Goal: Task Accomplishment & Management: Manage account settings

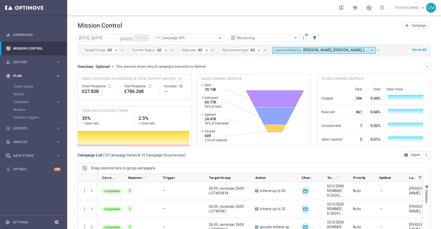
scroll to position [84, 0]
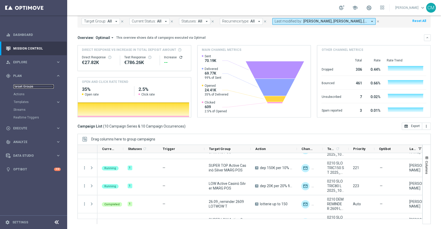
click at [24, 87] on link "Target Groups" at bounding box center [33, 86] width 40 height 4
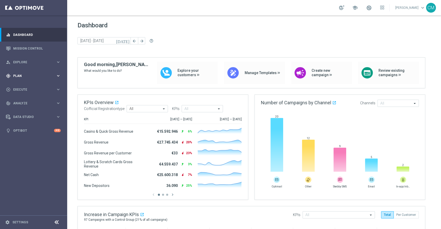
click at [19, 77] on span "Plan" at bounding box center [34, 75] width 43 height 3
click at [18, 86] on link "Target Groups" at bounding box center [33, 86] width 40 height 4
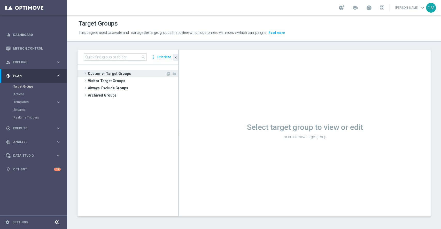
click at [112, 76] on span "Customer Target Groups" at bounding box center [127, 73] width 78 height 7
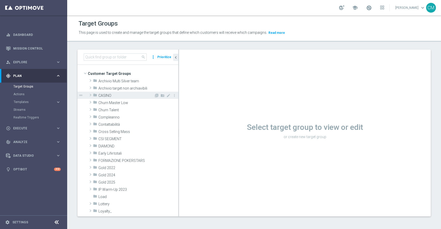
click at [105, 95] on span "CASINO" at bounding box center [126, 96] width 56 height 4
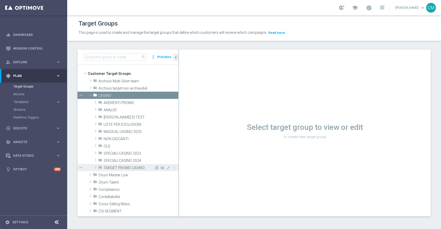
click at [116, 167] on span "TARGET PROMO CASINO" at bounding box center [129, 168] width 50 height 4
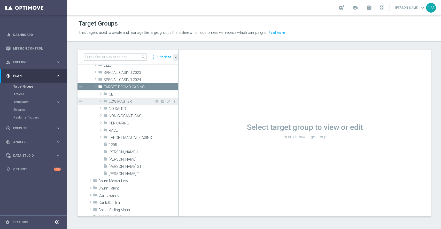
scroll to position [87, 0]
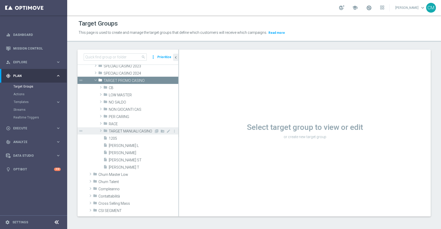
click at [127, 132] on span "TARGET MANUALI CASINO" at bounding box center [131, 131] width 45 height 4
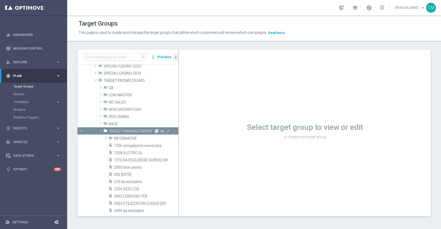
click at [155, 129] on icon "library_add" at bounding box center [157, 131] width 4 height 4
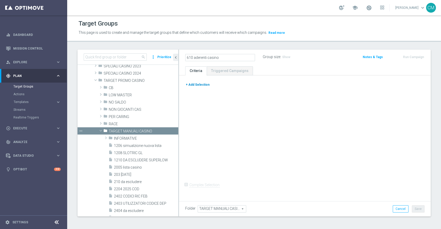
type input "610 aderenti casino"
click at [196, 85] on button "+ Add Selection" at bounding box center [197, 85] width 25 height 6
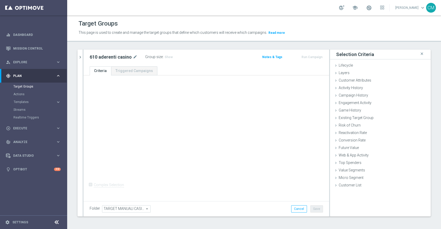
scroll to position [0, 0]
click at [358, 189] on div "Customer List done" at bounding box center [380, 186] width 101 height 8
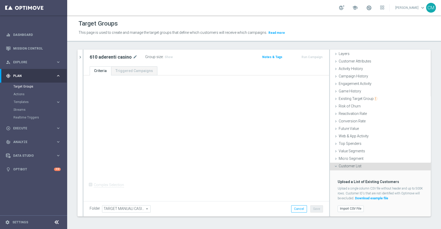
click at [346, 211] on div "Import CSV File" at bounding box center [380, 209] width 93 height 9
click at [345, 207] on label "Import CSV File" at bounding box center [351, 209] width 26 height 6
click at [0, 0] on input "Import CSV File" at bounding box center [0, 0] width 0 height 0
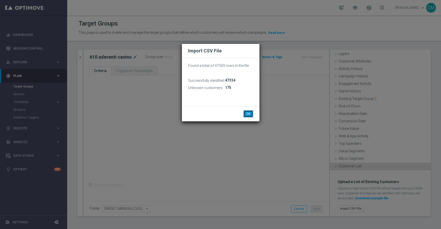
click at [248, 113] on button "OK" at bounding box center [248, 113] width 10 height 7
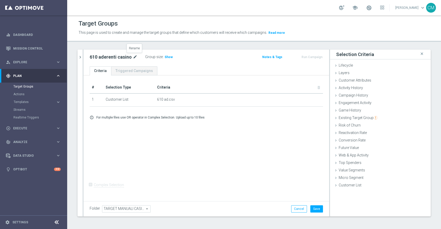
click at [133, 57] on icon "mode_edit" at bounding box center [135, 57] width 5 height 6
click at [80, 59] on icon "chevron_right" at bounding box center [80, 57] width 5 height 5
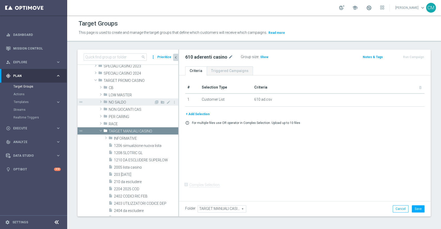
scroll to position [63, 0]
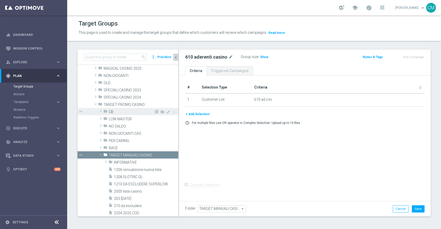
click at [116, 110] on span "CB" at bounding box center [131, 112] width 45 height 4
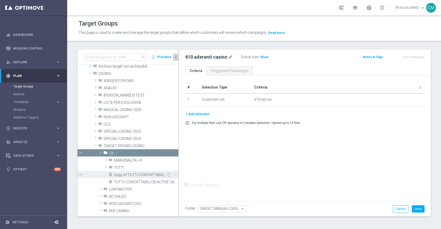
scroll to position [21, 0]
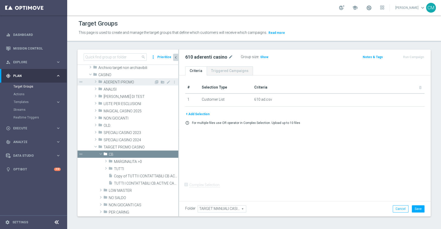
click at [121, 82] on span "ADERENTI PROMO" at bounding box center [129, 82] width 50 height 4
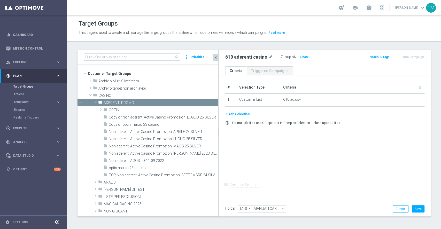
drag, startPoint x: 179, startPoint y: 129, endPoint x: 221, endPoint y: 133, distance: 42.8
click at [221, 133] on as-split "search more_vert Prioritize Customer Target Groups library_add create_new_folder" at bounding box center [254, 133] width 353 height 167
click at [183, 140] on span "Non aderenti Active Casinò Promozioni LUGLIO 25 SILVER" at bounding box center [157, 139] width 97 height 4
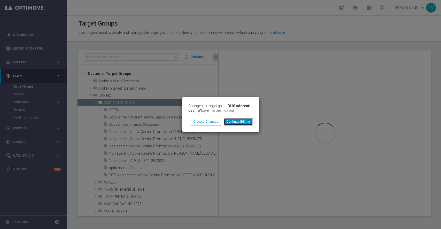
click at [238, 123] on button "Continue Editing" at bounding box center [238, 121] width 29 height 7
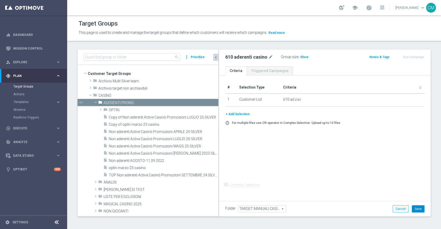
click at [412, 210] on button "Save" at bounding box center [418, 208] width 13 height 7
click at [272, 58] on icon "mode_edit" at bounding box center [270, 57] width 5 height 6
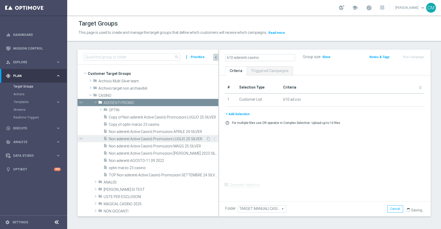
click at [168, 140] on span "Non aderenti Active Casinò Promozioni LUGLIO 25 SILVER" at bounding box center [157, 139] width 97 height 4
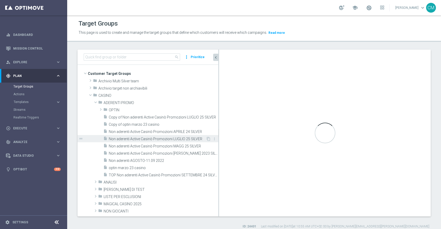
click at [164, 140] on span "Non aderenti Active Casinò Promozioni LUGLIO 25 SILVER" at bounding box center [157, 139] width 97 height 4
checkbox input "true"
type input "ADERENTI PROMO"
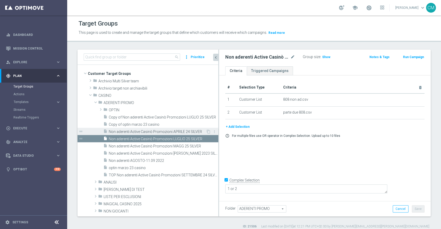
click at [159, 130] on span "Non aderenti Active Casinò Promozioni APRILE 24 SILVER" at bounding box center [157, 132] width 97 height 4
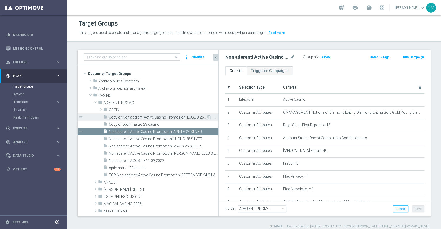
click at [161, 119] on span "Copy of Non aderenti Active Casinò Promozioni LUGLIO 25 SILVER" at bounding box center [158, 117] width 98 height 4
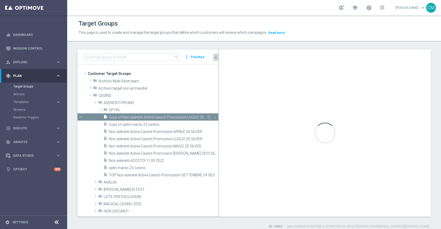
type textarea "(1 AND 2 AND 3 AND 4 AND 5 AND 6 AND 7 AND 8 AND 9 AND 10 AND 11 AND 13 AND 14 …"
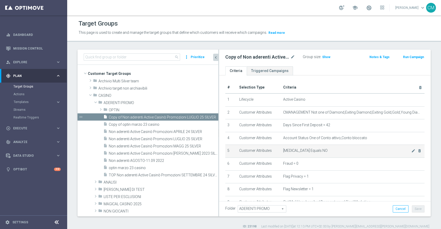
scroll to position [4, 0]
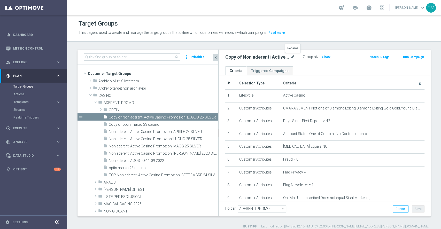
click at [294, 58] on icon "mode_edit" at bounding box center [292, 57] width 5 height 6
click at [278, 58] on input "Copy of Non aderenti Active Casinò Promozioni LUGLIO 25 SILVER" at bounding box center [260, 57] width 70 height 7
drag, startPoint x: 250, startPoint y: 55, endPoint x: 221, endPoint y: 56, distance: 29.2
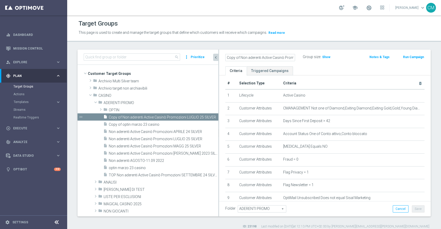
click at [221, 56] on div "Copy of Non aderenti Active Casinò Promozioni SETTEMBRE 25 SILVER Group size : …" at bounding box center [325, 58] width 212 height 17
click at [240, 57] on input "Copy of Non aderenti Active Casinò Promozioni SETTEMBRE 25 SILVER" at bounding box center [260, 57] width 70 height 7
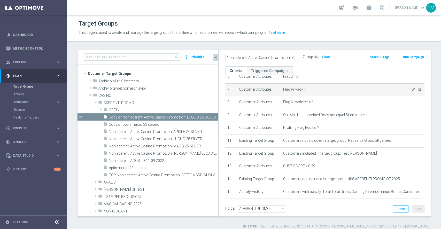
scroll to position [89, 0]
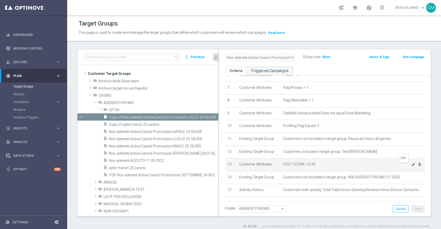
type input "Non aderenti Active Casinò Promozioni SETTEMBRE 25 SILVER"
click at [411, 164] on icon "mode_edit" at bounding box center [413, 165] width 4 height 4
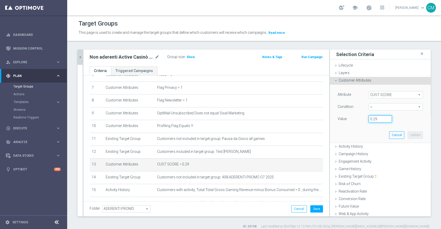
click at [375, 119] on input "0.29" at bounding box center [380, 118] width 23 height 7
type input "0.15"
click at [409, 137] on button "Update" at bounding box center [415, 135] width 15 height 7
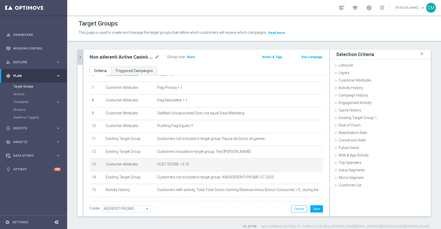
scroll to position [136, 0]
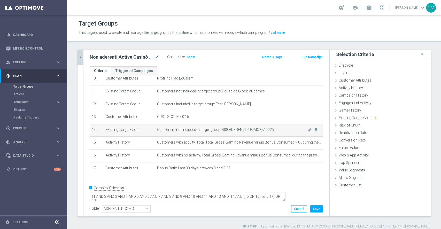
click at [297, 130] on span "Customers not included in target group: 408 ADERENTI PROMO O7 2025" at bounding box center [232, 130] width 151 height 4
click at [308, 132] on icon "mode_edit" at bounding box center [310, 130] width 4 height 4
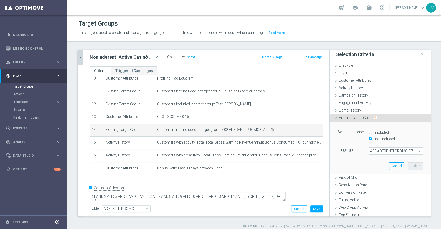
click at [376, 154] on span "408 ADERENTI PROMO O7 2025" at bounding box center [396, 151] width 54 height 7
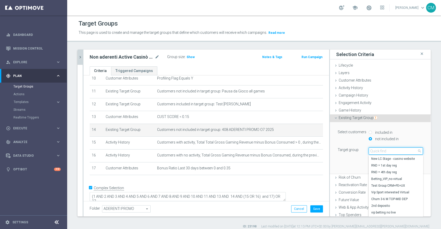
click at [376, 154] on input "search" at bounding box center [396, 151] width 54 height 7
paste input "610 aderenti casino"
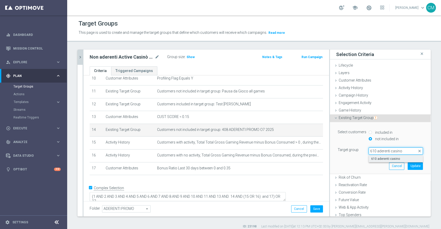
type input "610 aderenti casino"
click at [380, 159] on span "610 aderenti casino" at bounding box center [395, 159] width 49 height 4
type input "610 aderenti casino"
click at [408, 166] on button "Update" at bounding box center [415, 166] width 15 height 7
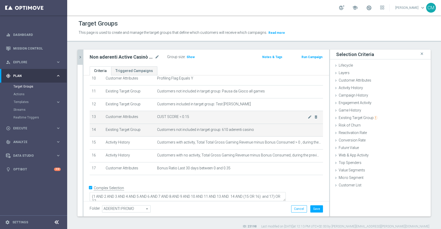
scroll to position [4, 0]
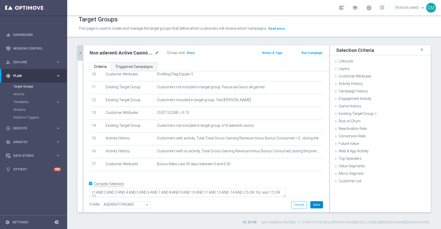
click at [310, 202] on button "Save" at bounding box center [316, 204] width 13 height 7
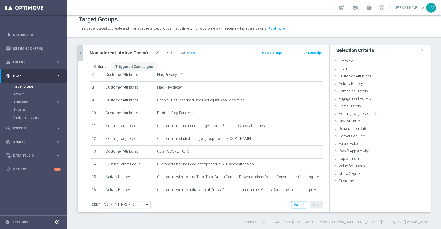
scroll to position [0, 0]
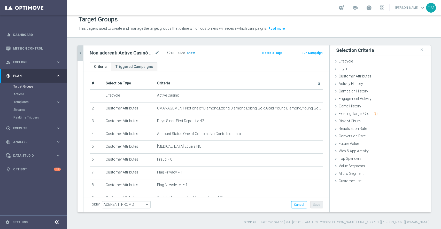
click at [193, 54] on span "Show" at bounding box center [191, 53] width 8 height 4
click at [156, 51] on icon "mode_edit" at bounding box center [157, 53] width 5 height 6
click at [157, 50] on icon "mode_edit" at bounding box center [157, 53] width 5 height 6
click at [80, 53] on icon "chevron_right" at bounding box center [80, 53] width 5 height 5
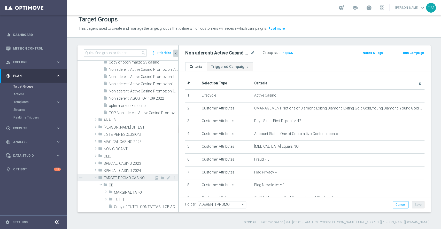
scroll to position [58, 0]
click at [111, 183] on span "CB" at bounding box center [131, 185] width 45 height 4
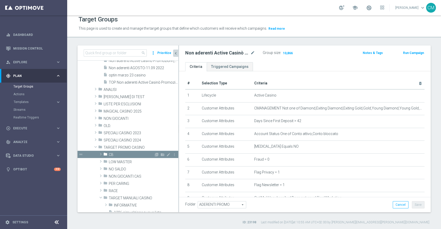
scroll to position [89, 0]
click at [114, 160] on span "LOW MASTER" at bounding box center [131, 162] width 45 height 4
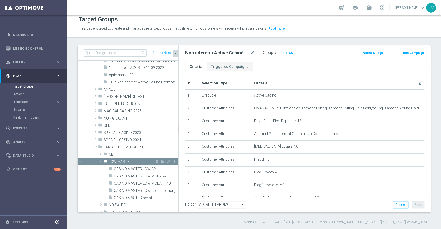
click at [113, 160] on span "LOW MASTER" at bounding box center [131, 162] width 45 height 4
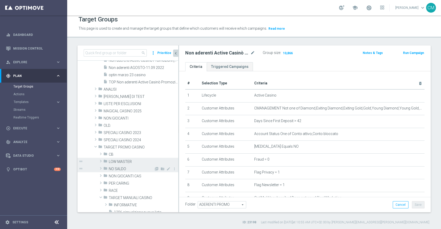
click at [112, 167] on span "NO SALDO" at bounding box center [131, 169] width 45 height 4
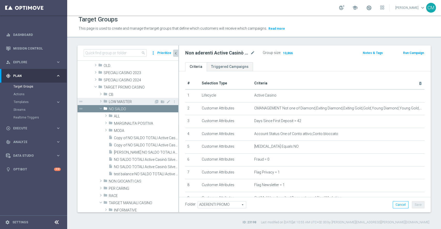
scroll to position [148, 0]
click at [118, 132] on span "MODA" at bounding box center [134, 130] width 40 height 4
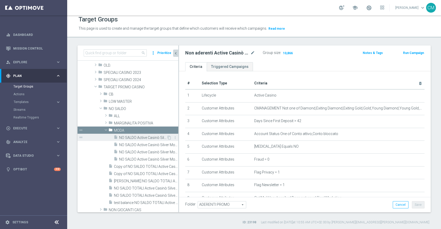
click at [130, 136] on span "NO SALDO Active Casinò Silver Moda >60" at bounding box center [143, 138] width 48 height 4
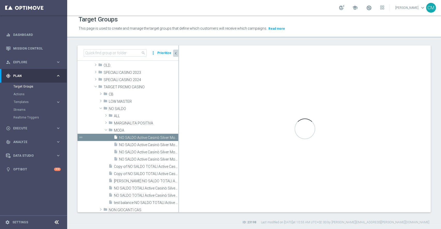
type input "MODA"
type textarea "(1 and 2 and 3 and 4 and 5 and 6 and 7 and 8 and 9 and 10 and 11 and 12 and 13 …"
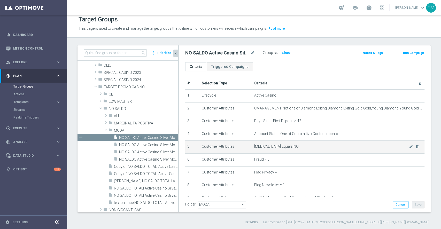
scroll to position [167, 0]
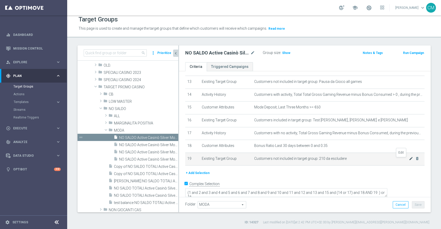
click at [409, 161] on icon "mode_edit" at bounding box center [411, 159] width 4 height 4
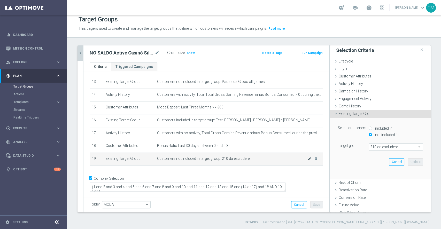
scroll to position [162, 0]
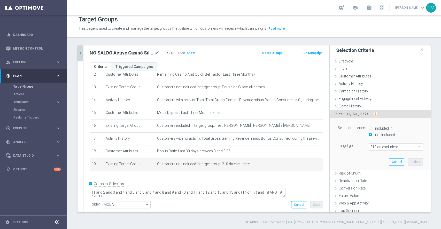
click at [369, 147] on span "210 da escludere" at bounding box center [396, 147] width 54 height 7
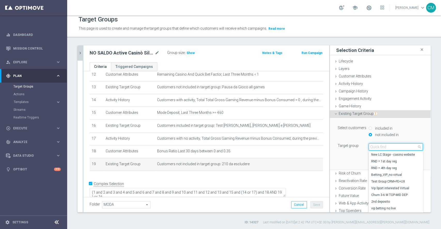
click at [369, 147] on input "search" at bounding box center [396, 146] width 54 height 7
paste input "Non aderenti Active Casinò Promozioni SETTEMBRE 25 SILVER"
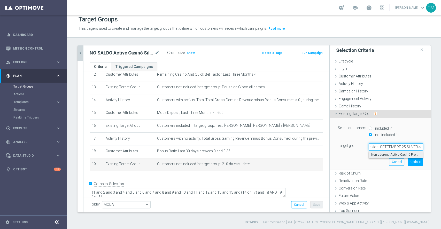
type input "Non aderenti Active Casinò Promozioni SETTEMBRE 25 SILVER"
click at [377, 155] on span "Non aderenti Active Casinò Promozioni SETTEMBRE 25 SILVER" at bounding box center [395, 155] width 49 height 4
type input "Non aderenti Active Casinò Promozioni SETTEMBRE 25 SILVER"
click at [408, 162] on button "Update" at bounding box center [415, 161] width 15 height 7
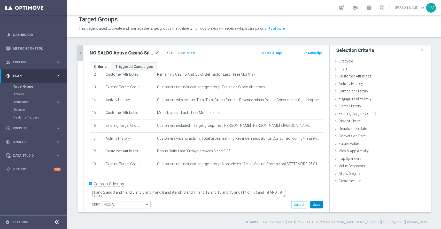
click at [314, 207] on button "Save" at bounding box center [316, 204] width 13 height 7
click at [81, 51] on body "equalizer Dashboard Mission Control" at bounding box center [220, 114] width 441 height 229
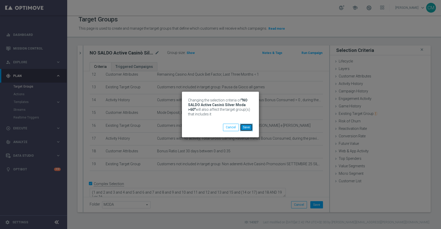
click at [249, 126] on button "Save" at bounding box center [246, 127] width 13 height 7
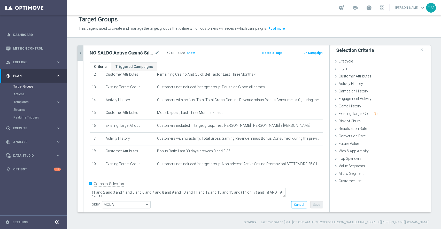
click at [81, 49] on button "chevron_right" at bounding box center [80, 52] width 5 height 15
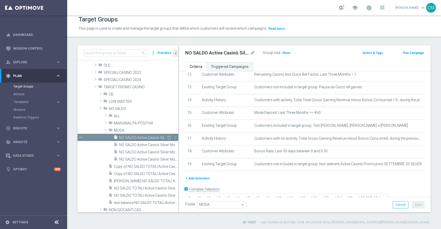
scroll to position [167, 0]
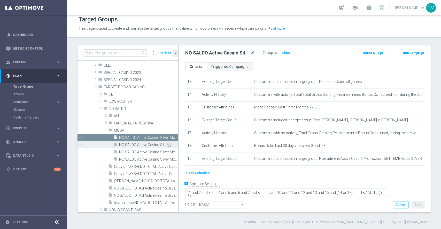
click at [138, 146] on span "NO SALDO Active Casinò Silver Moda 0-15€" at bounding box center [143, 145] width 48 height 4
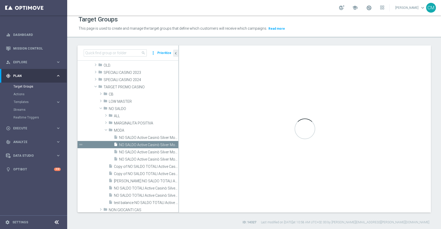
type textarea "(1 and 2 and 3 and 4 and 5 and 6 and 7 and 8 and 9 and 10 and 11 and 12 and 13 …"
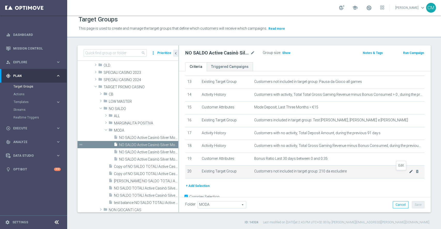
click at [409, 174] on icon "mode_edit" at bounding box center [411, 171] width 4 height 4
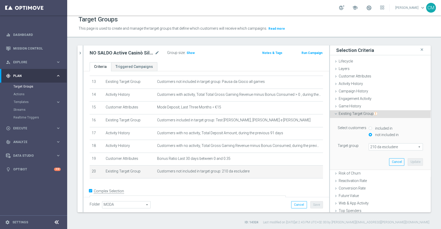
click at [376, 145] on span "210 da escludere" at bounding box center [396, 147] width 54 height 7
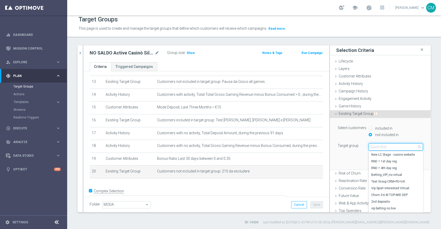
click at [376, 145] on input "search" at bounding box center [396, 146] width 54 height 7
paste input "Non aderenti Active Casinò Promozioni SETTEMBRE 25 SILVER"
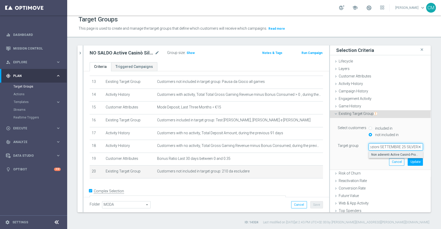
type input "Non aderenti Active Casinò Promozioni SETTEMBRE 25 SILVER"
click at [389, 155] on span "Non aderenti Active Casinò Promozioni SETTEMBRE 25 SILVER" at bounding box center [395, 155] width 49 height 4
type input "Non aderenti Active Casinò Promozioni SETTEMBRE 25 SILVER"
click at [408, 162] on button "Update" at bounding box center [415, 161] width 15 height 7
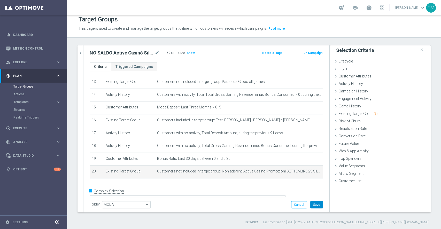
click at [310, 206] on button "Save" at bounding box center [316, 204] width 13 height 7
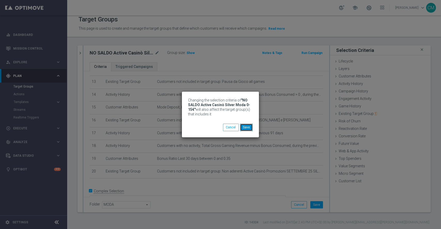
click at [248, 128] on button "Save" at bounding box center [246, 127] width 13 height 7
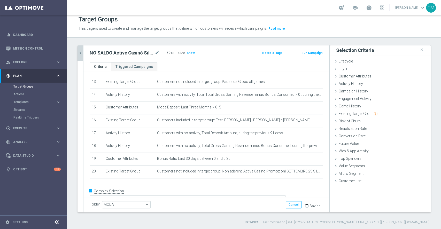
click at [81, 51] on icon "chevron_right" at bounding box center [80, 53] width 5 height 5
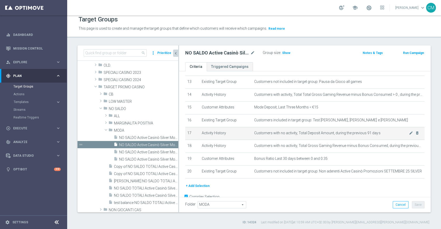
scroll to position [180, 0]
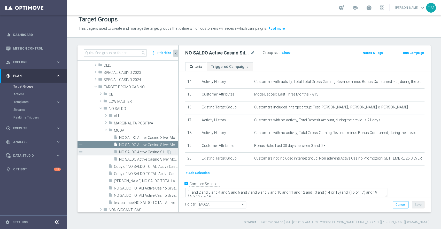
click at [128, 152] on span "NO SALDO Active Casinò Silver Moda 15-29,99" at bounding box center [143, 152] width 48 height 4
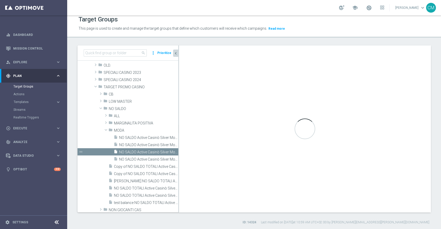
type textarea "(1 and 2 and 3 and 4 and 5 and 6 and 7 and 8 and 9 and 10 and 11 and 12 and 13 …"
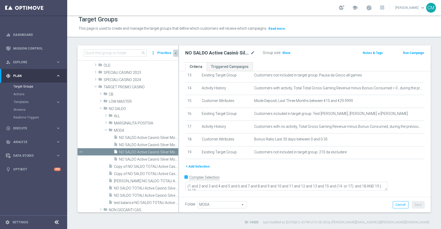
scroll to position [167, 0]
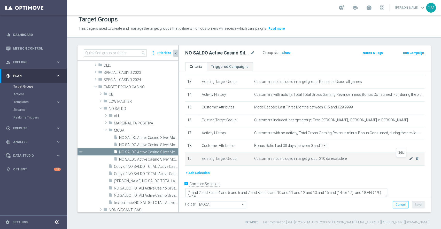
click at [409, 160] on icon "mode_edit" at bounding box center [411, 159] width 4 height 4
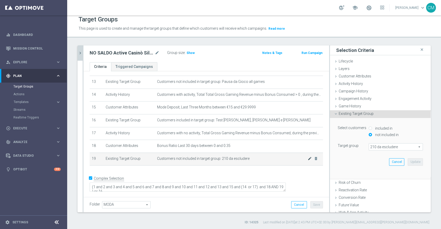
scroll to position [162, 0]
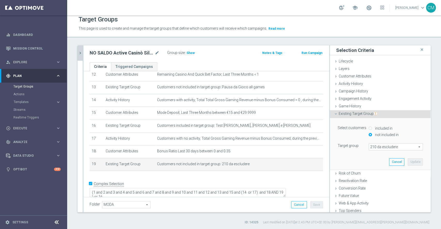
click at [371, 144] on span "210 da escludere" at bounding box center [396, 147] width 54 height 7
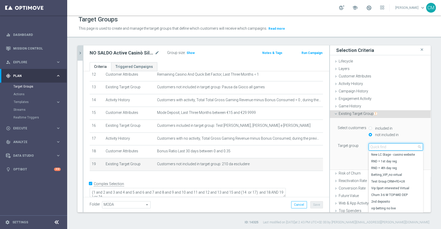
click at [371, 144] on input "search" at bounding box center [396, 146] width 54 height 7
paste input "Non aderenti Active Casinò Promozioni SETTEMBRE 25 SILVER"
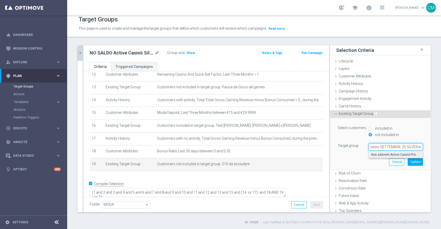
type input "Non aderenti Active Casinò Promozioni SETTEMBRE 25 SILVER"
click at [388, 154] on span "Non aderenti Active Casinò Promozioni SETTEMBRE 25 SILVER" at bounding box center [395, 155] width 49 height 4
type input "Non aderenti Active Casinò Promozioni SETTEMBRE 25 SILVER"
click at [410, 163] on button "Update" at bounding box center [415, 161] width 15 height 7
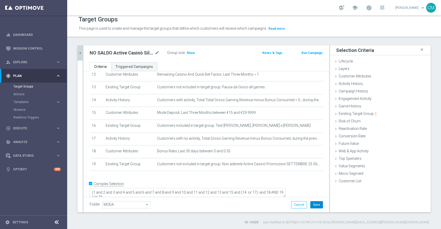
click at [310, 204] on button "Save" at bounding box center [316, 204] width 13 height 7
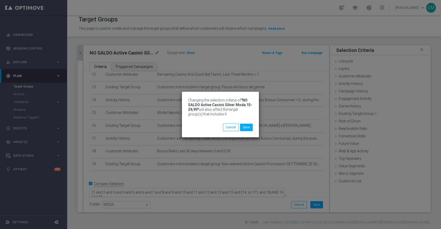
click at [82, 54] on div "Changing the selection criteria of "NO SALDO Active Casinò Silver Moda 15-29,99…" at bounding box center [220, 114] width 441 height 229
click at [247, 128] on button "Save" at bounding box center [246, 127] width 13 height 7
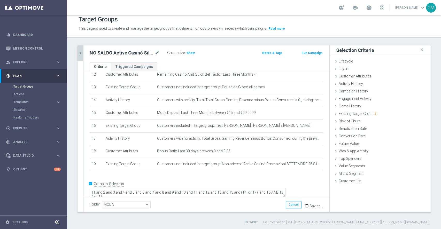
click at [78, 58] on button "chevron_right" at bounding box center [80, 52] width 5 height 15
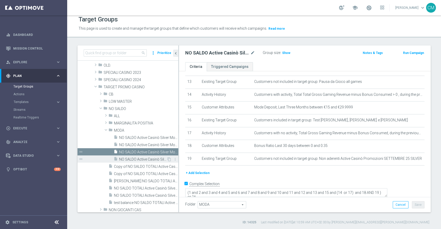
click at [138, 157] on span "NO SALDO Active Casinò Silver Moda 30-59,99" at bounding box center [143, 159] width 48 height 4
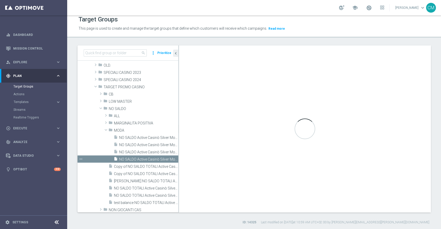
type textarea "(1 and 2 and 3 and 4 and 5 and 6 and 7 and 8 and 9 and 10 and 11 and 12 and 13 …"
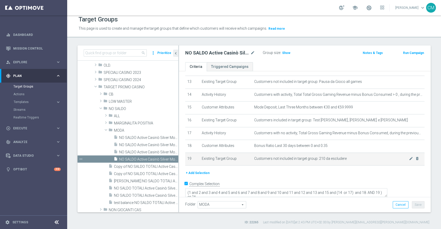
click at [398, 161] on span "Customers not included in target group: 210 da escludere" at bounding box center [331, 159] width 155 height 4
click at [409, 161] on icon "mode_edit" at bounding box center [411, 159] width 4 height 4
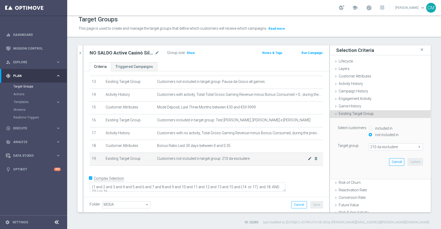
scroll to position [162, 0]
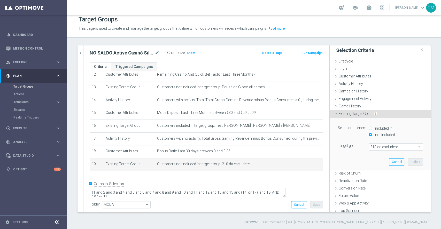
click at [370, 144] on span "210 da escludere" at bounding box center [396, 147] width 54 height 7
click at [0, 0] on input "search" at bounding box center [0, 0] width 0 height 0
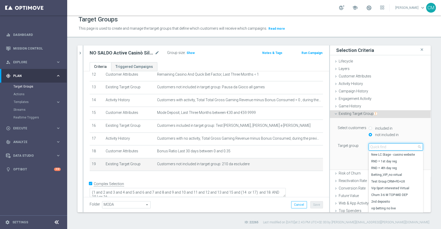
paste input "Non aderenti Active Casinò Promozioni SETTEMBRE 25 SILVER"
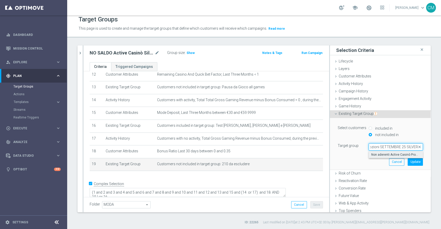
type input "Non aderenti Active Casinò Promozioni SETTEMBRE 25 SILVER"
click at [388, 155] on span "Non aderenti Active Casinò Promozioni SETTEMBRE 25 SILVER" at bounding box center [395, 155] width 49 height 4
type input "Non aderenti Active Casinò Promozioni SETTEMBRE 25 SILVER"
click at [409, 162] on button "Update" at bounding box center [415, 161] width 15 height 7
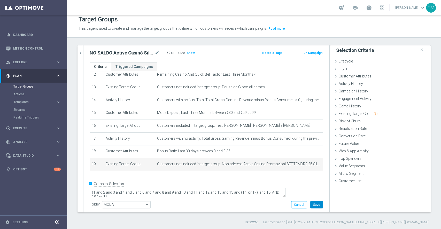
click at [312, 203] on button "Save" at bounding box center [316, 204] width 13 height 7
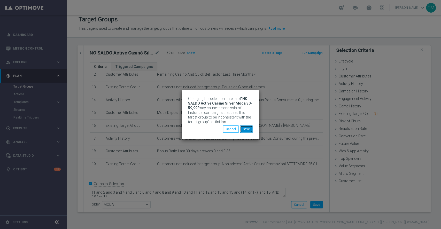
click at [244, 130] on button "Save" at bounding box center [246, 129] width 13 height 7
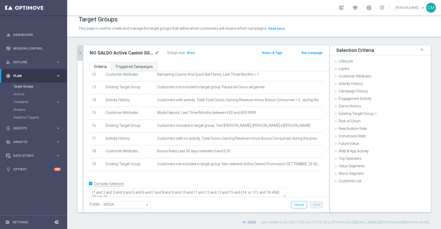
click at [79, 53] on icon "chevron_right" at bounding box center [80, 53] width 5 height 5
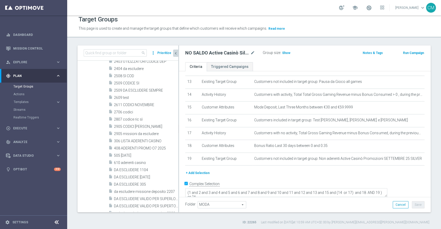
scroll to position [372, 0]
click at [138, 164] on span "610 aderenti casino" at bounding box center [140, 163] width 52 height 4
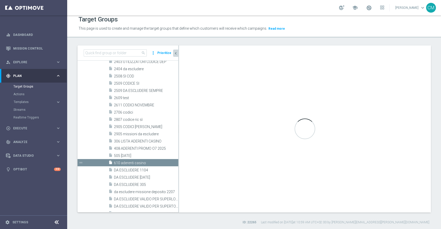
checkbox input "false"
type input "TARGET MANUALI CASINO"
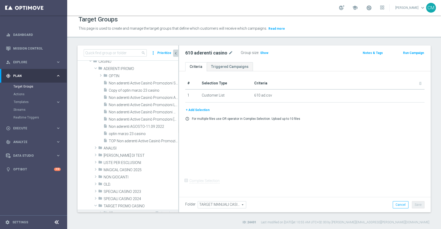
scroll to position [29, 0]
click at [137, 83] on span "Non aderenti Active Casinò Promozioni SETTEMBRE 25 SILVER" at bounding box center [138, 84] width 58 height 4
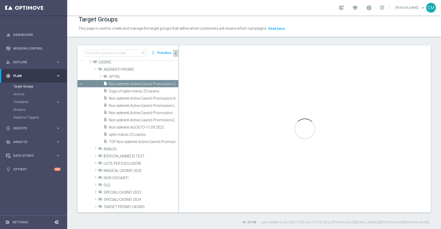
checkbox input "true"
type input "ADERENTI PROMO"
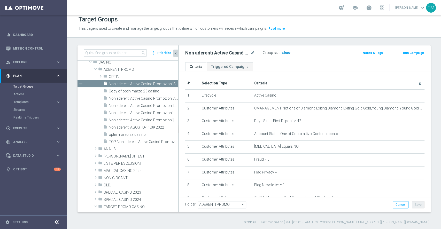
click at [282, 54] on span "Show" at bounding box center [286, 53] width 8 height 4
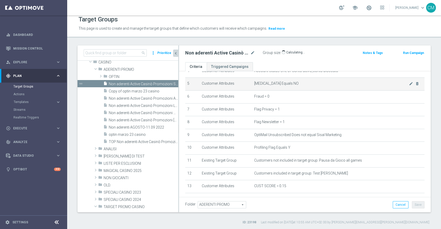
scroll to position [63, 0]
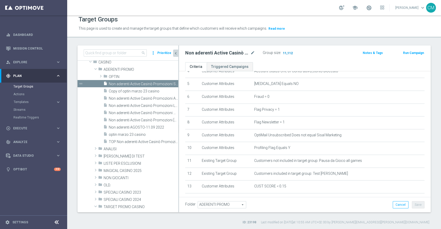
click at [287, 54] on span "11,112" at bounding box center [287, 53] width 11 height 5
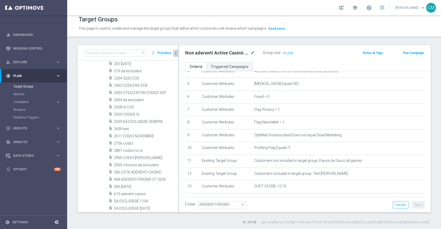
scroll to position [374, 0]
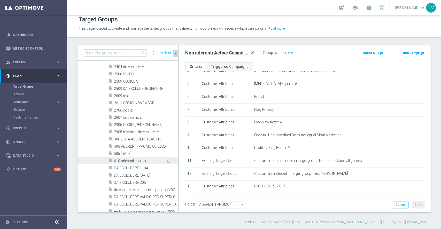
click at [135, 158] on div "insert_drive_file 610 aderenti casino" at bounding box center [137, 160] width 57 height 7
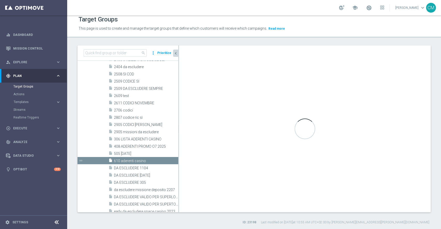
checkbox input "false"
type input "TARGET MANUALI CASINO"
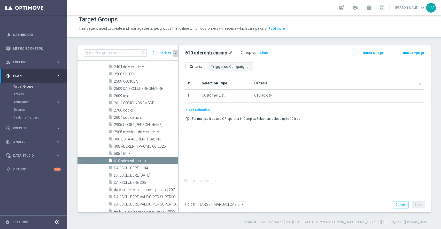
click at [200, 109] on button "+ Add Selection" at bounding box center [197, 110] width 25 height 6
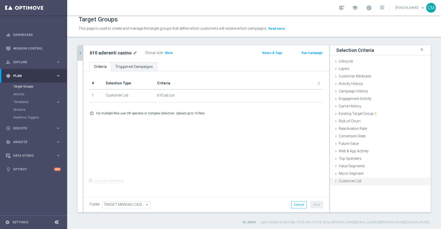
click at [347, 181] on span "Customer List" at bounding box center [350, 181] width 23 height 4
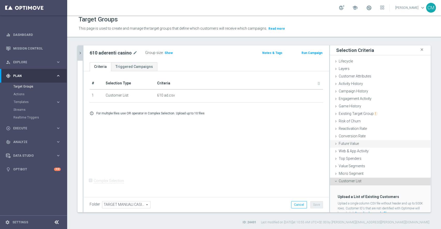
scroll to position [19, 0]
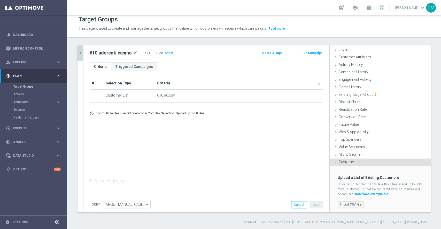
click at [347, 202] on label "Import CSV File" at bounding box center [351, 205] width 26 height 6
click at [0, 0] on input "Import CSV File" at bounding box center [0, 0] width 0 height 0
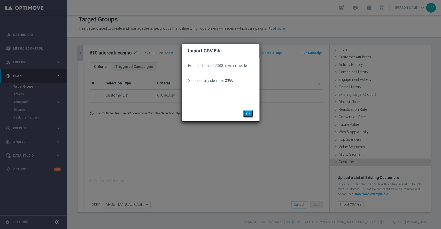
click at [249, 112] on button "OK" at bounding box center [248, 113] width 10 height 7
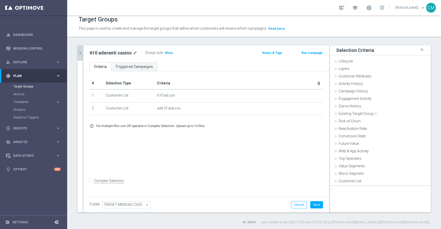
scroll to position [0, 0]
click at [90, 185] on input "Complex Selection" at bounding box center [91, 181] width 3 height 7
checkbox input "true"
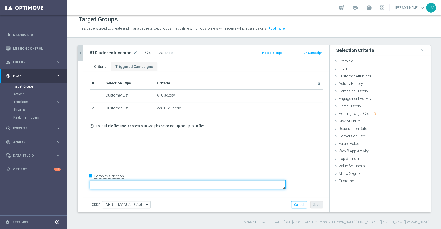
click at [136, 185] on textarea at bounding box center [188, 184] width 196 height 9
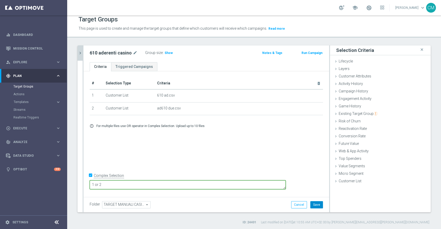
type textarea "1 or 2"
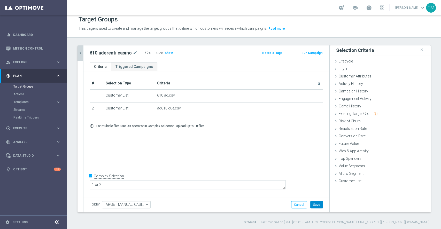
click at [311, 207] on button "Save" at bounding box center [316, 204] width 13 height 7
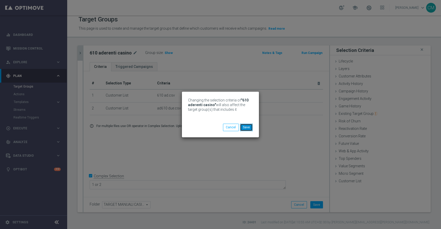
click at [244, 129] on button "Save" at bounding box center [246, 127] width 13 height 7
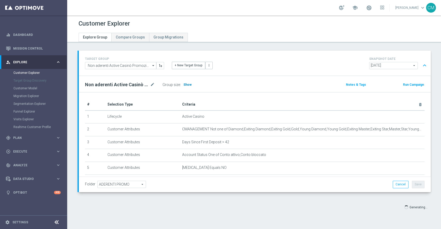
click at [183, 84] on span "Show" at bounding box center [187, 85] width 8 height 4
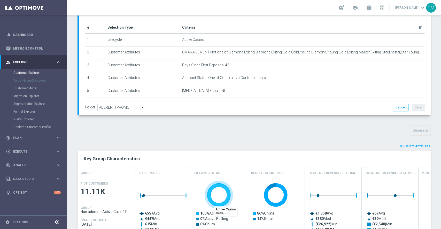
scroll to position [150, 0]
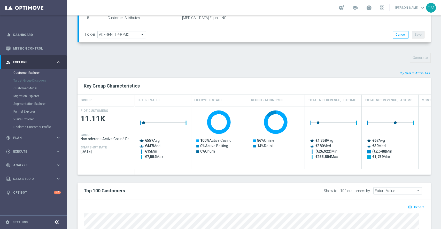
click at [405, 73] on span "Select Attributes" at bounding box center [418, 74] width 26 height 4
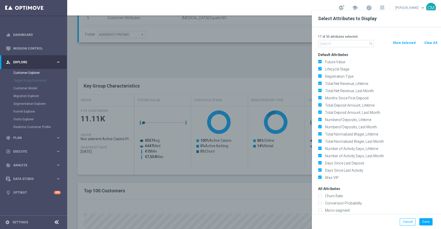
click at [432, 42] on button "Clear All" at bounding box center [431, 43] width 14 height 6
checkbox input "false"
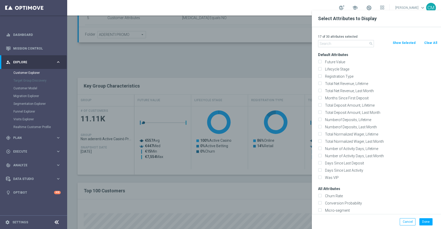
checkbox input "false"
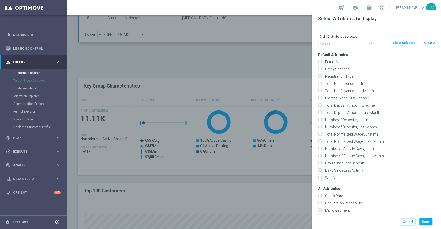
checkbox input "false"
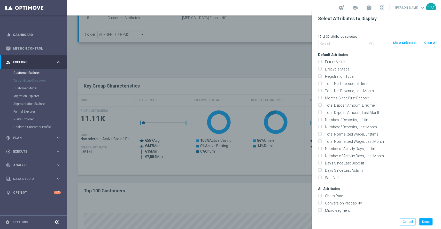
checkbox input "false"
click at [335, 42] on input "text" at bounding box center [346, 43] width 56 height 7
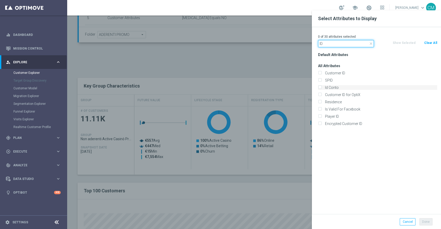
type input "ID"
click at [335, 88] on label "Id Conto" at bounding box center [380, 87] width 114 height 5
click at [321, 88] on input "Id Conto" at bounding box center [319, 88] width 3 height 3
checkbox input "true"
click at [430, 227] on div "Done Cancel" at bounding box center [376, 221] width 129 height 15
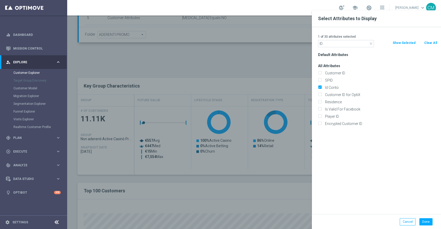
click at [430, 226] on div "Done Cancel" at bounding box center [376, 221] width 129 height 15
click at [427, 222] on button "Done" at bounding box center [425, 221] width 13 height 7
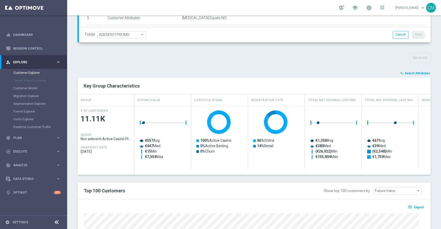
type input "Search"
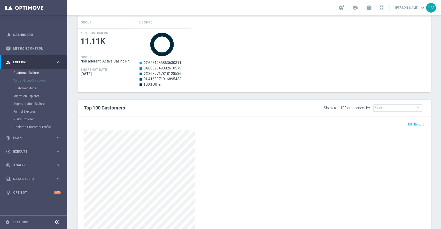
scroll to position [253, 0]
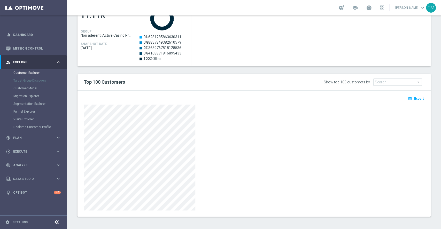
click at [420, 98] on div "open_in_browser Export" at bounding box center [254, 100] width 349 height 6
click at [418, 95] on button "open_in_browser Export" at bounding box center [415, 98] width 17 height 7
